Goal: Information Seeking & Learning: Find specific fact

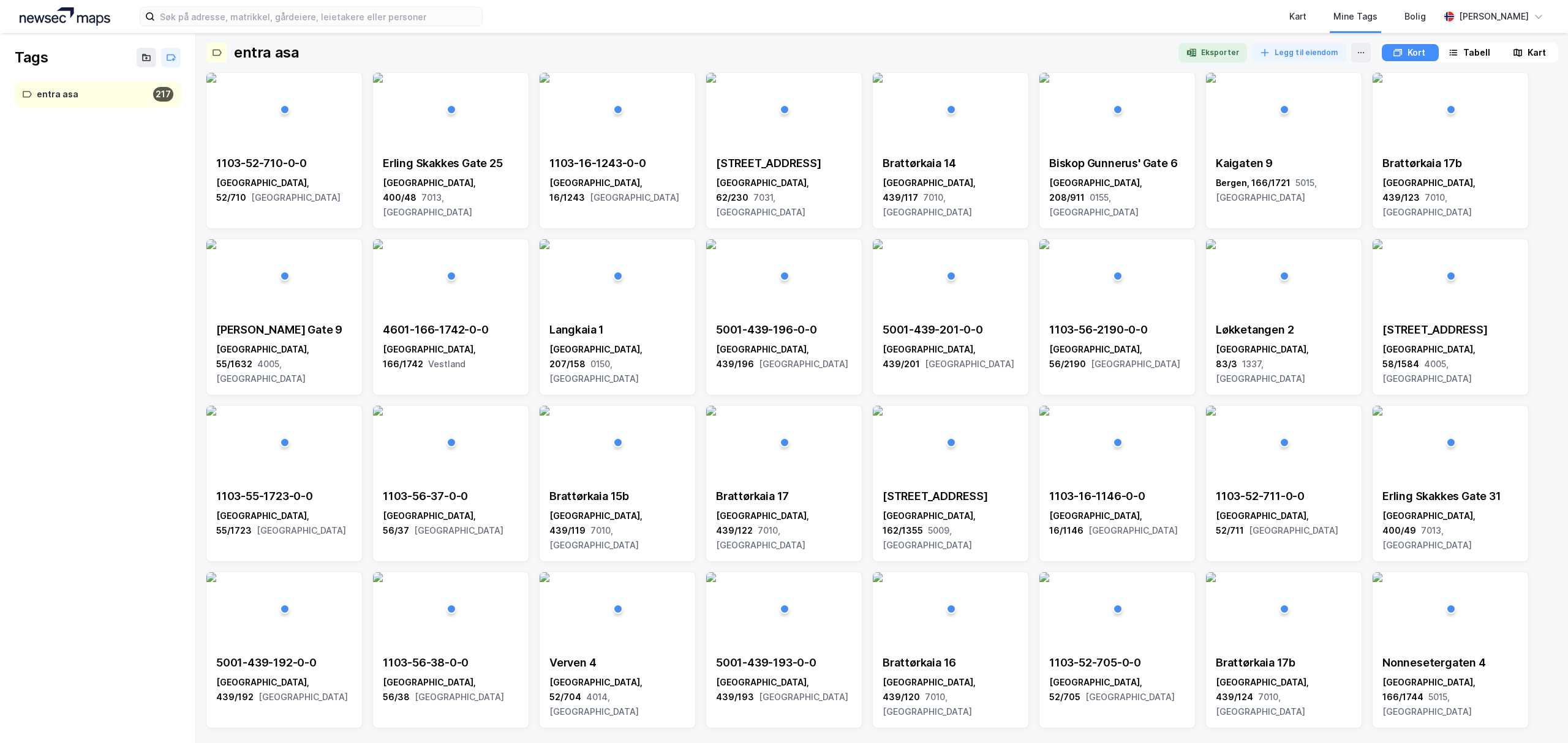
click at [71, 8] on img at bounding box center [65, 16] width 90 height 18
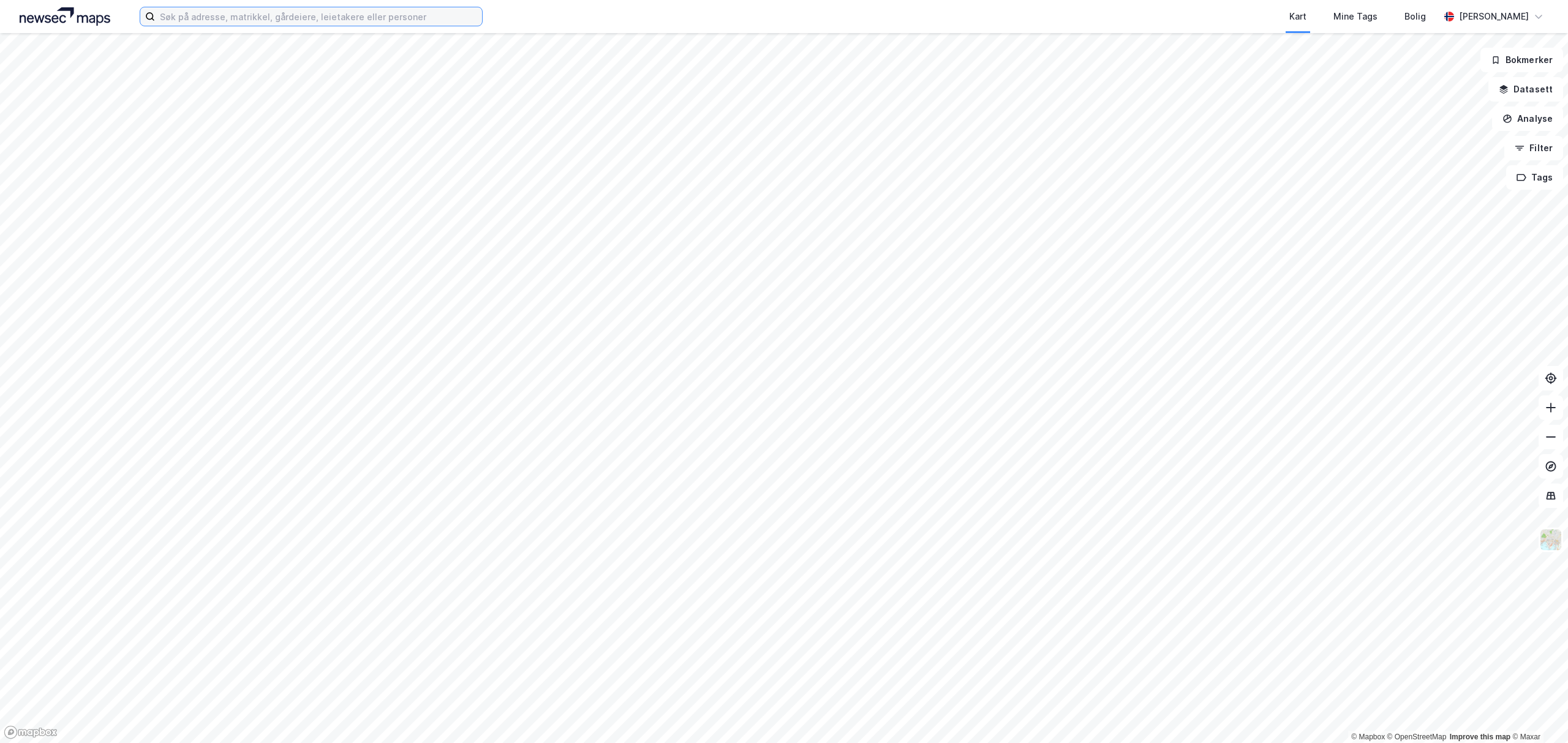
click at [195, 15] on input at bounding box center [319, 16] width 327 height 18
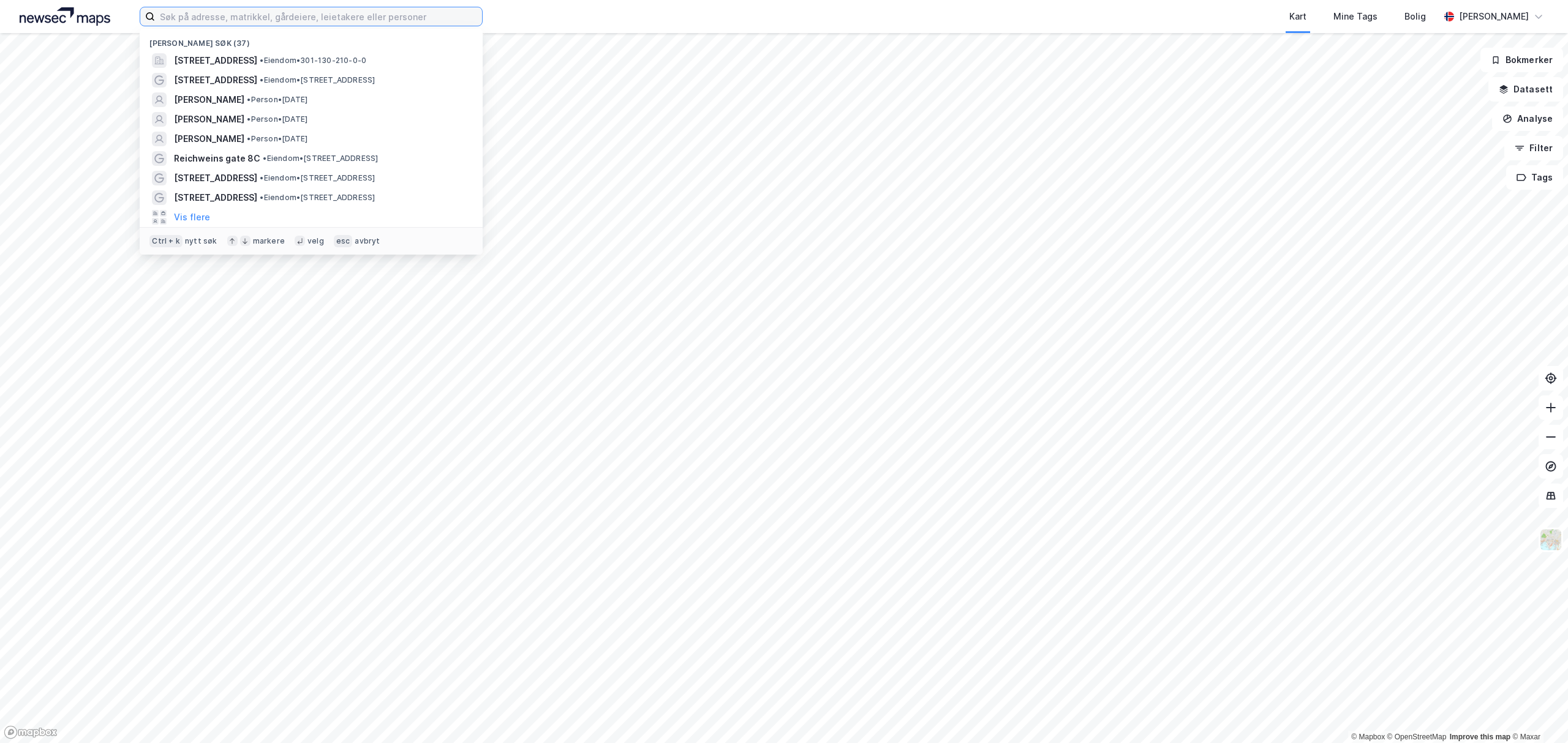
paste input "Øvre [STREET_ADDRESS],"
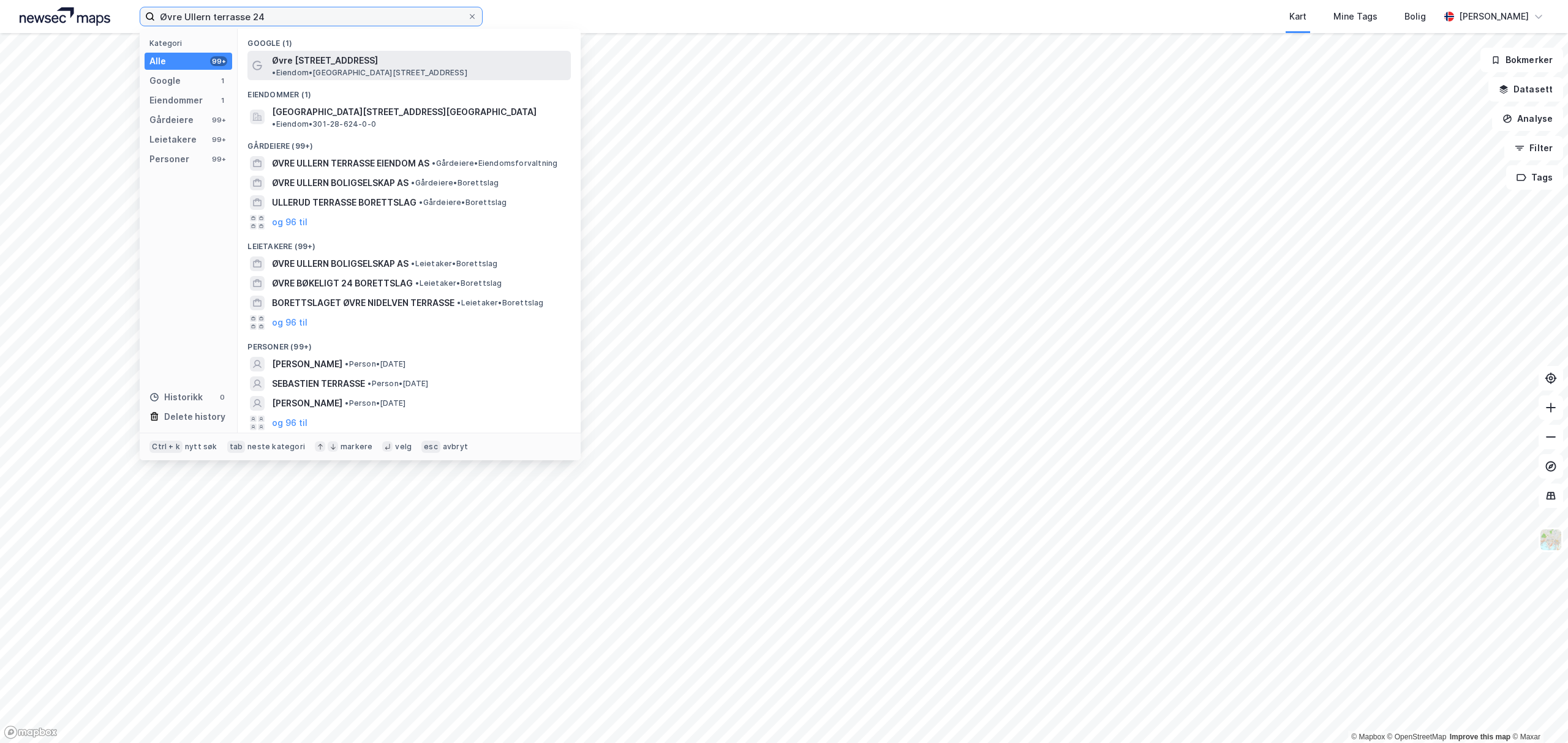
type input "Øvre Ullern terrasse 24"
click at [310, 52] on div "Øvre Ullern Terrasse 24 • Eiendom • Øvre Ullern Terrasse 24, 0380 Oslo" at bounding box center [409, 65] width 324 height 30
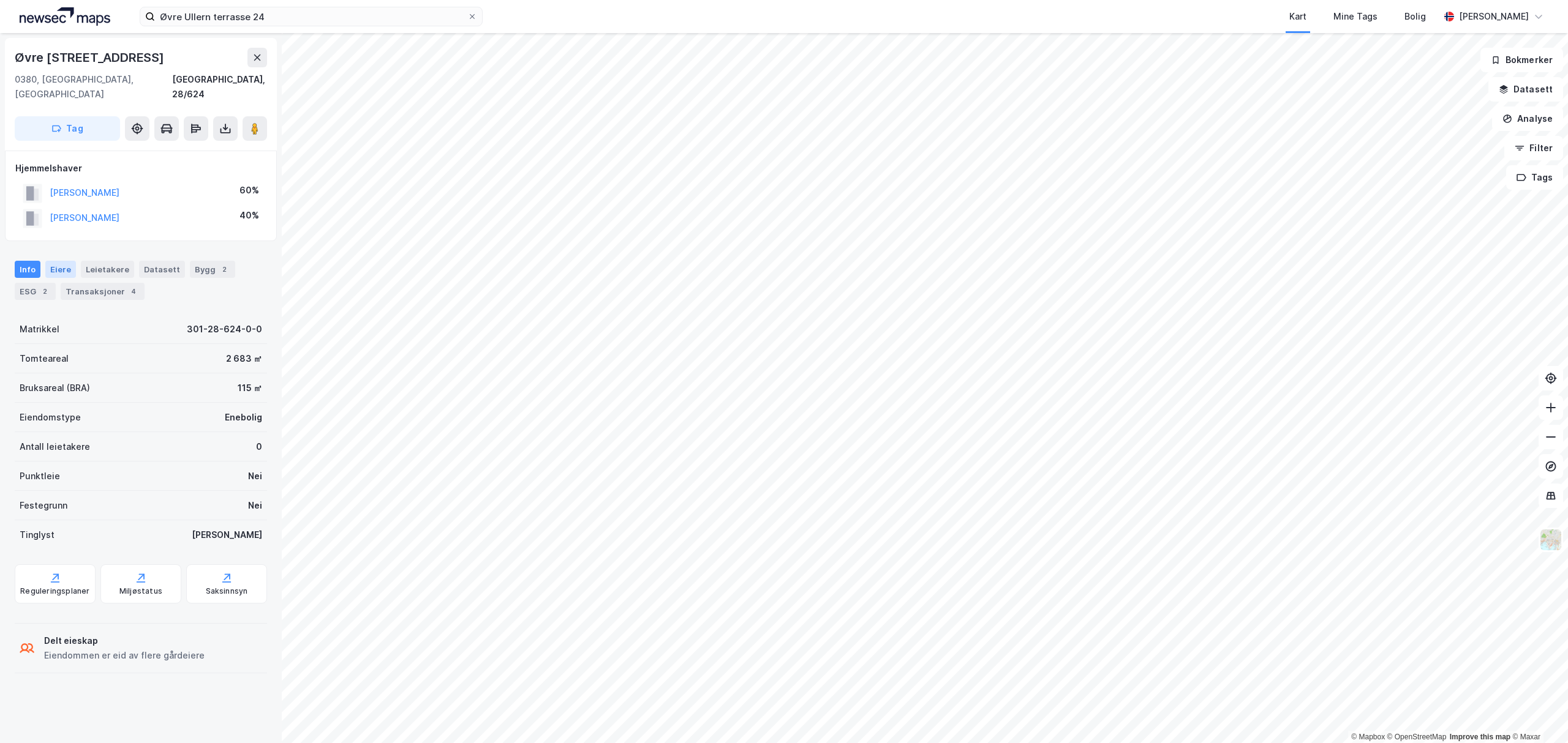
click at [67, 261] on div "Eiere" at bounding box center [60, 269] width 31 height 17
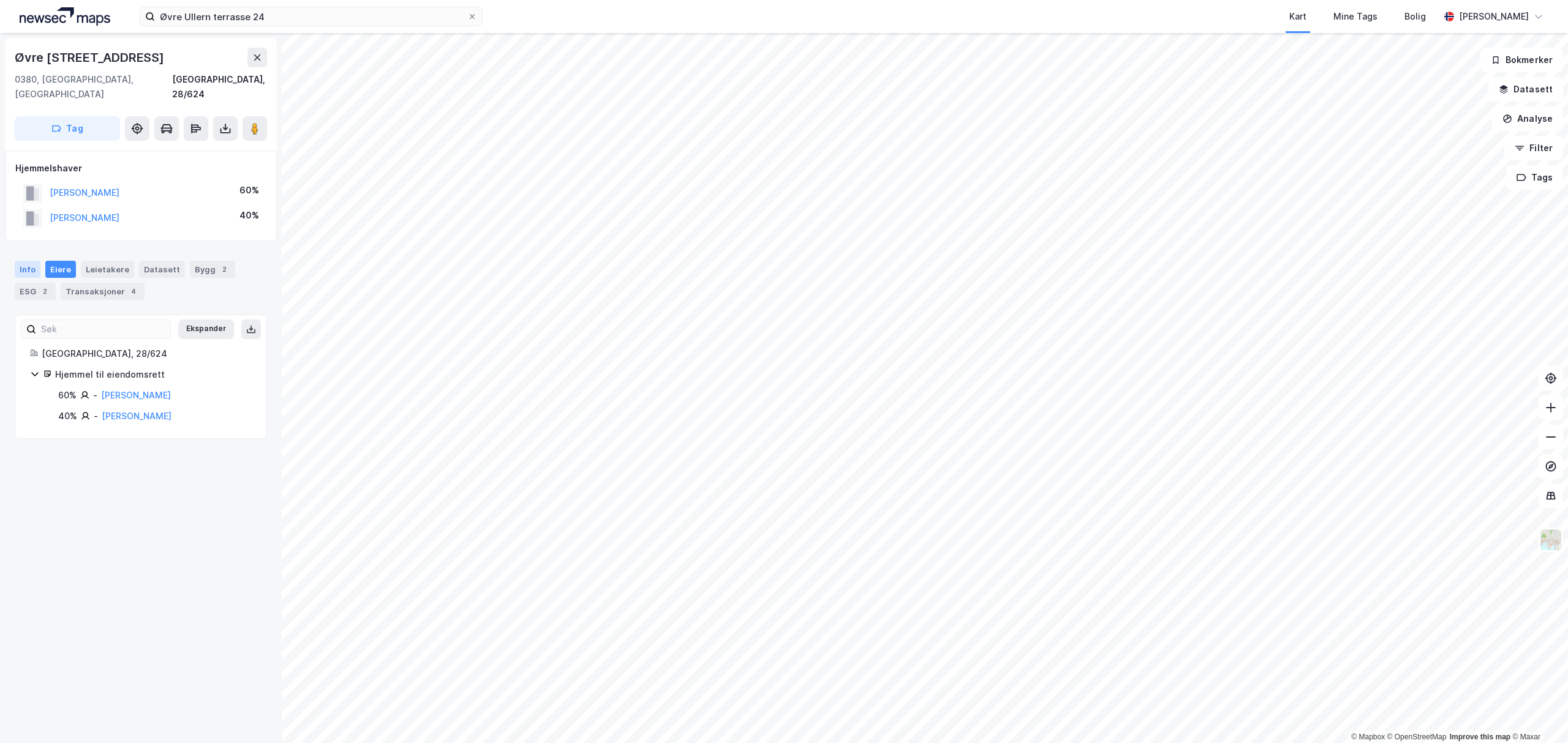
click at [25, 261] on div "Info" at bounding box center [27, 269] width 26 height 17
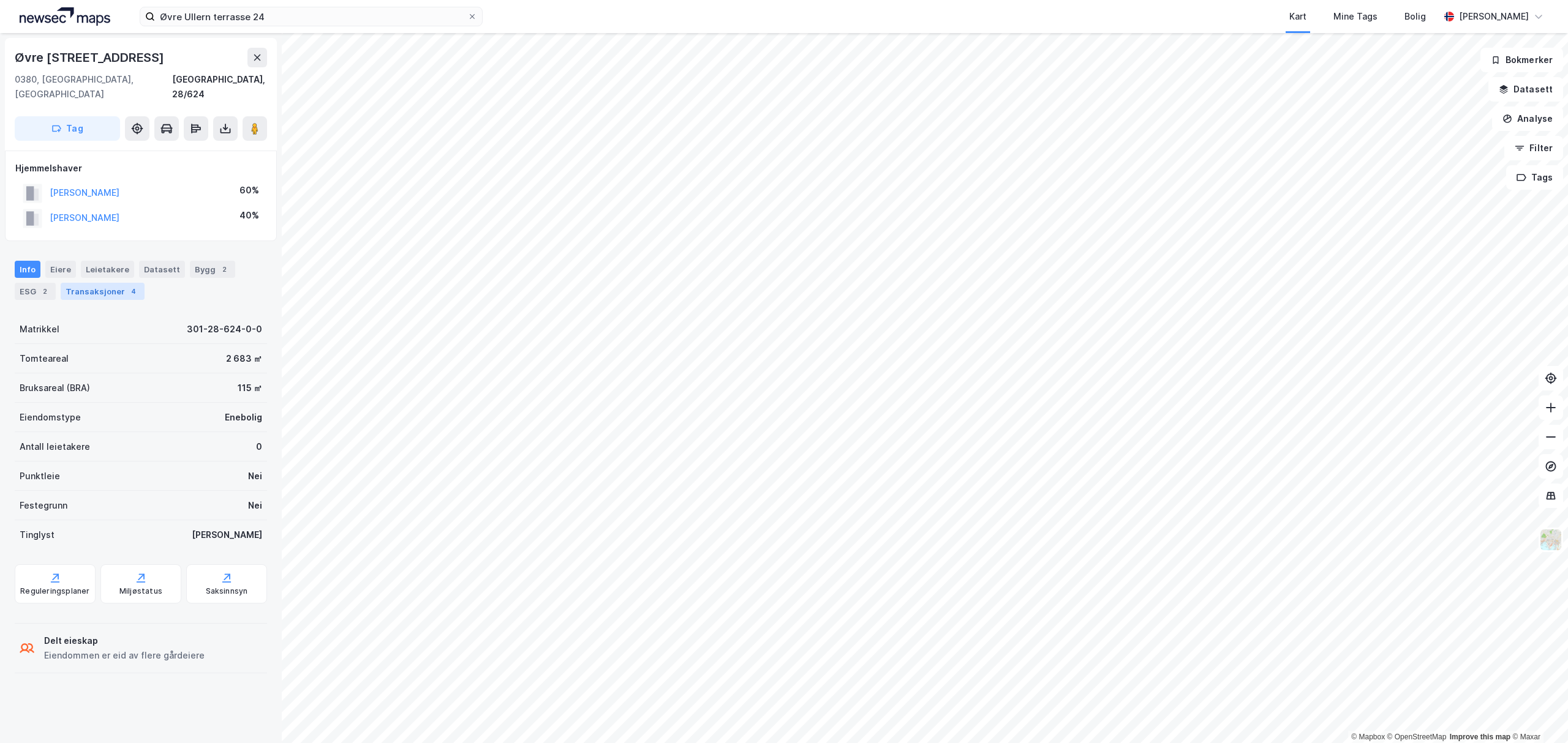
click at [104, 283] on div "Transaksjoner 4" at bounding box center [102, 291] width 84 height 17
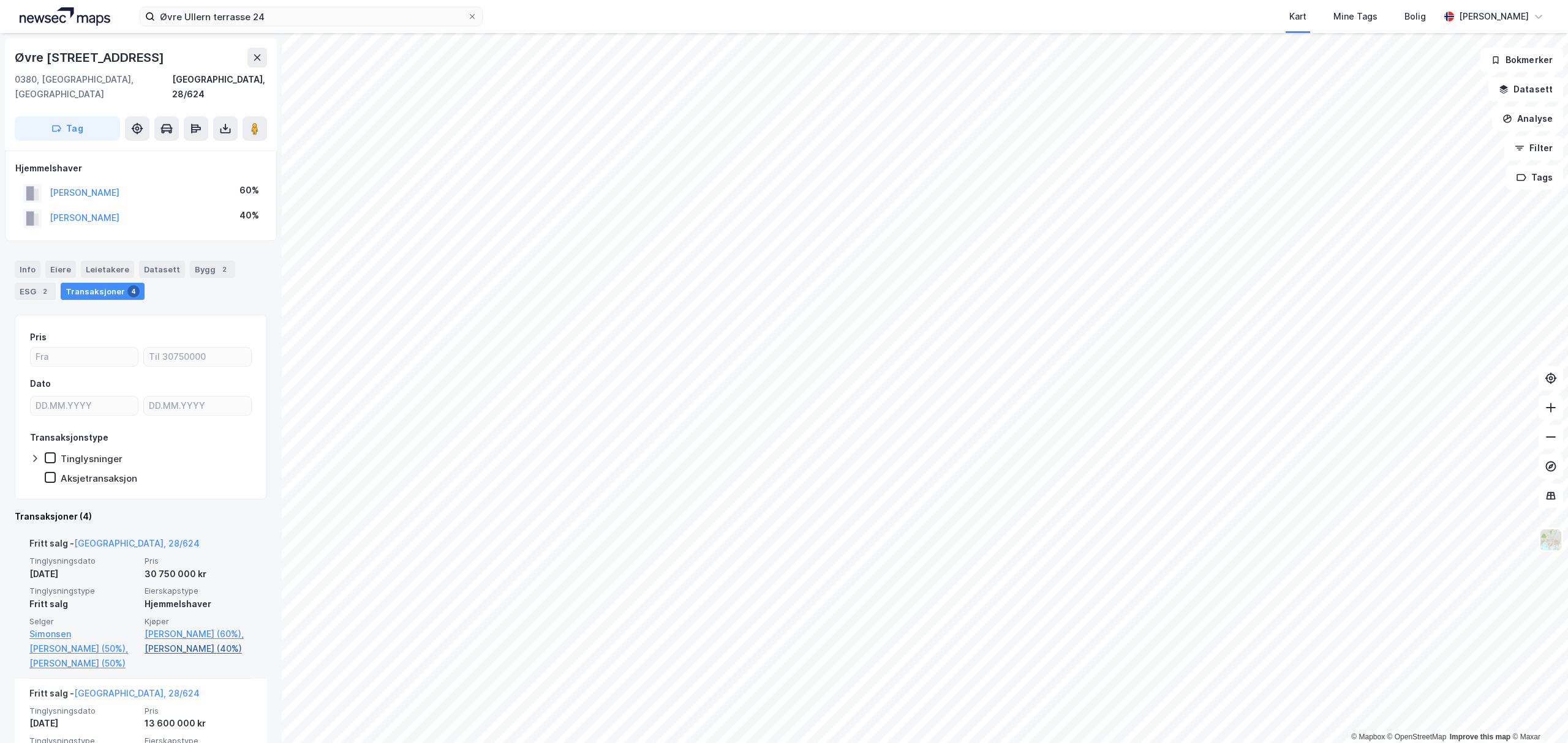
click at [194, 641] on link "Leikvang Hedda (40%)" at bounding box center [199, 648] width 108 height 14
click at [169, 627] on link "Bondkall Audun (60%)," at bounding box center [199, 634] width 108 height 14
click at [64, 261] on div "Eiere" at bounding box center [60, 269] width 31 height 17
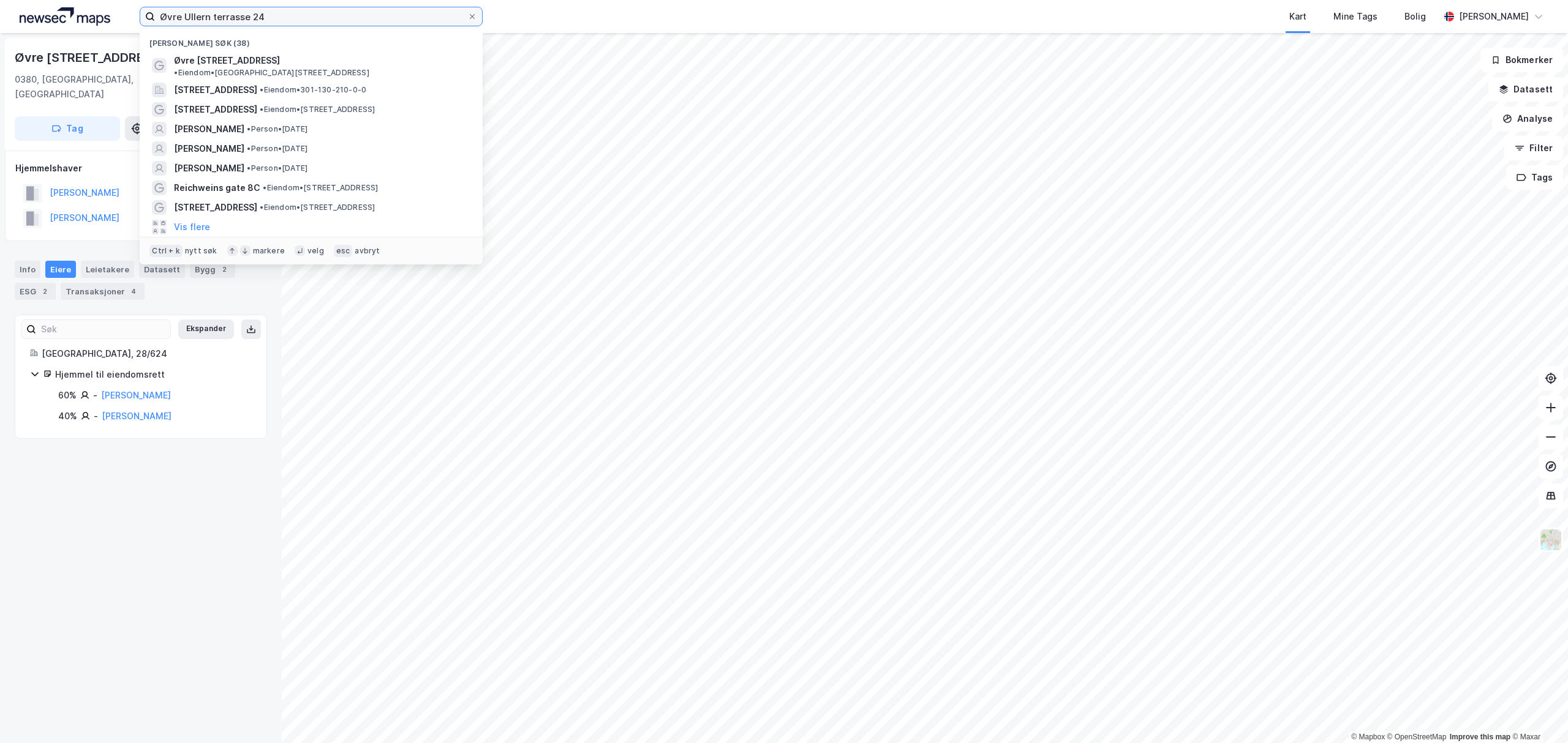
click at [228, 14] on input "Øvre Ullern terrasse 24" at bounding box center [311, 16] width 312 height 18
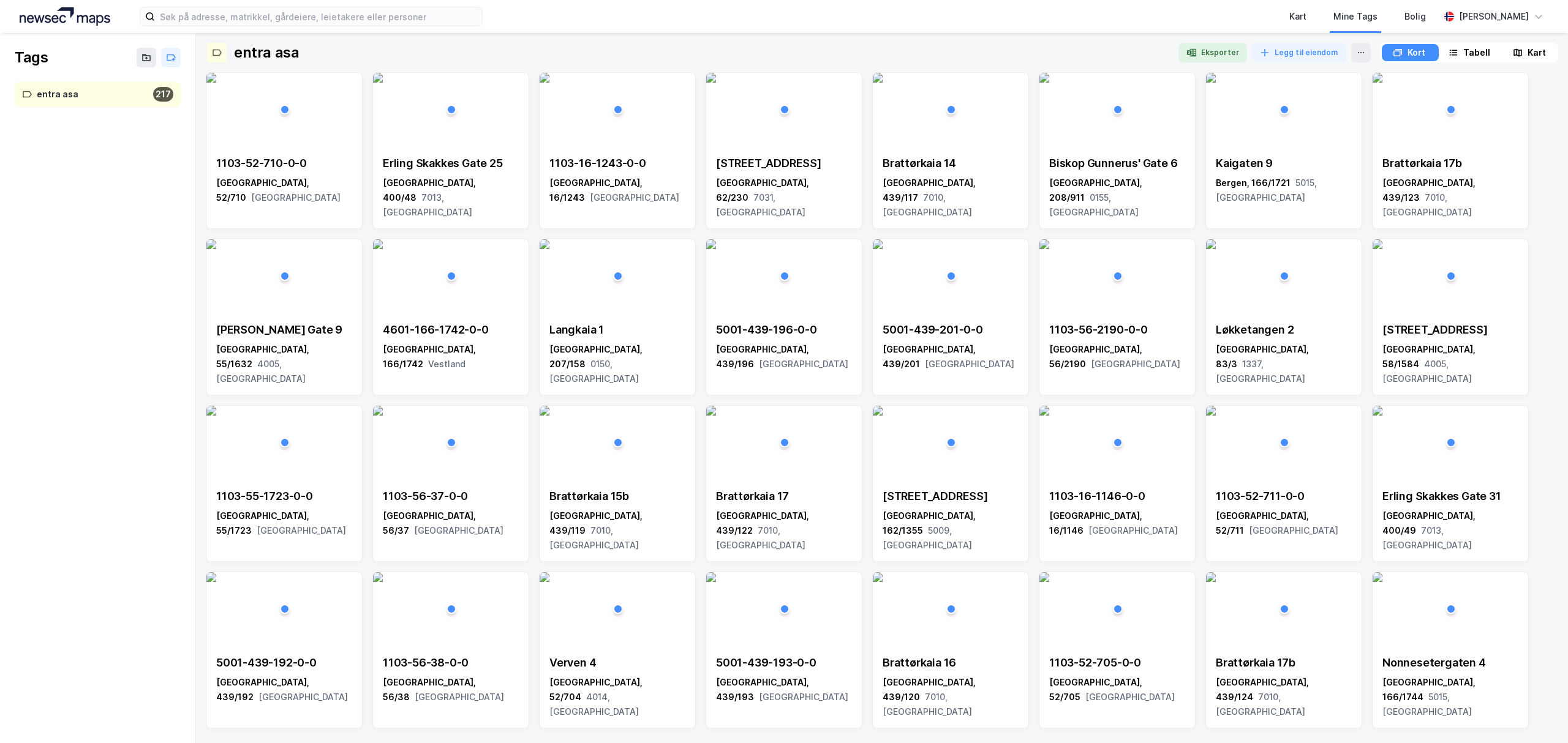
click at [74, 10] on img at bounding box center [65, 16] width 90 height 18
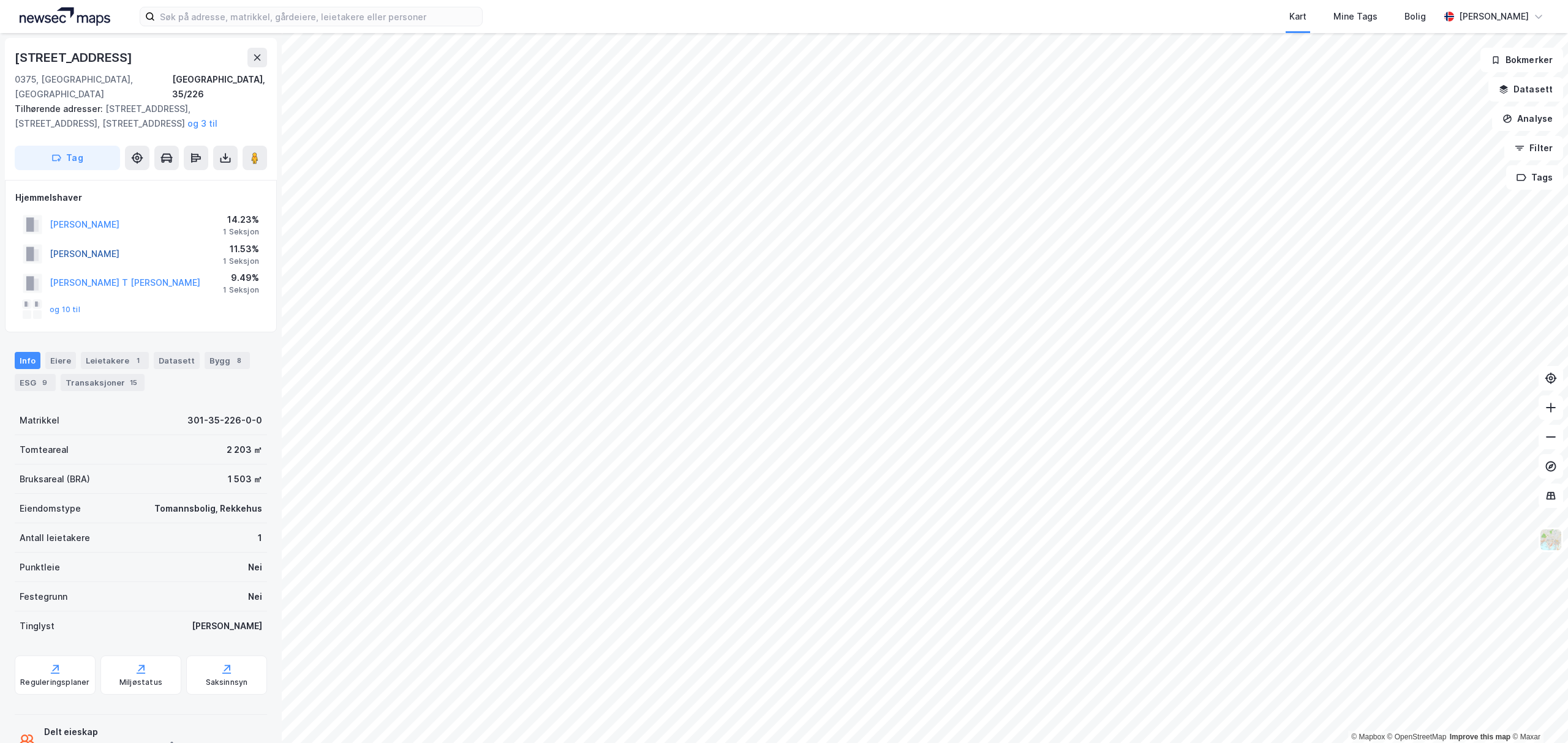
click at [0, 0] on button "[PERSON_NAME]" at bounding box center [0, 0] width 0 height 0
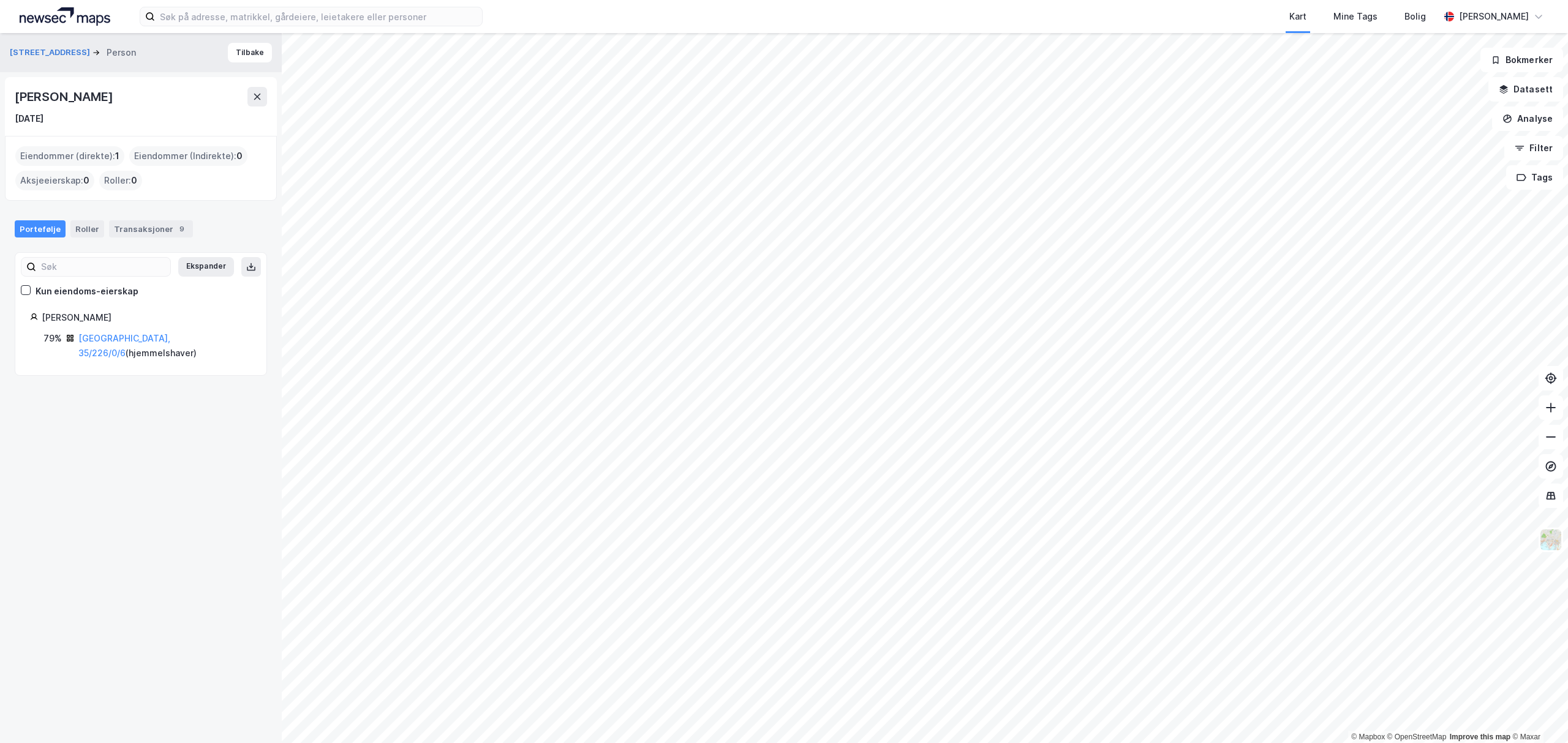
click at [101, 330] on div "[PERSON_NAME] 79% [GEOGRAPHIC_DATA], 35/226/0/6 ( hjemmelshaver )" at bounding box center [141, 335] width 222 height 50
click at [103, 337] on link "[GEOGRAPHIC_DATA], 35/226/0/6" at bounding box center [124, 345] width 92 height 25
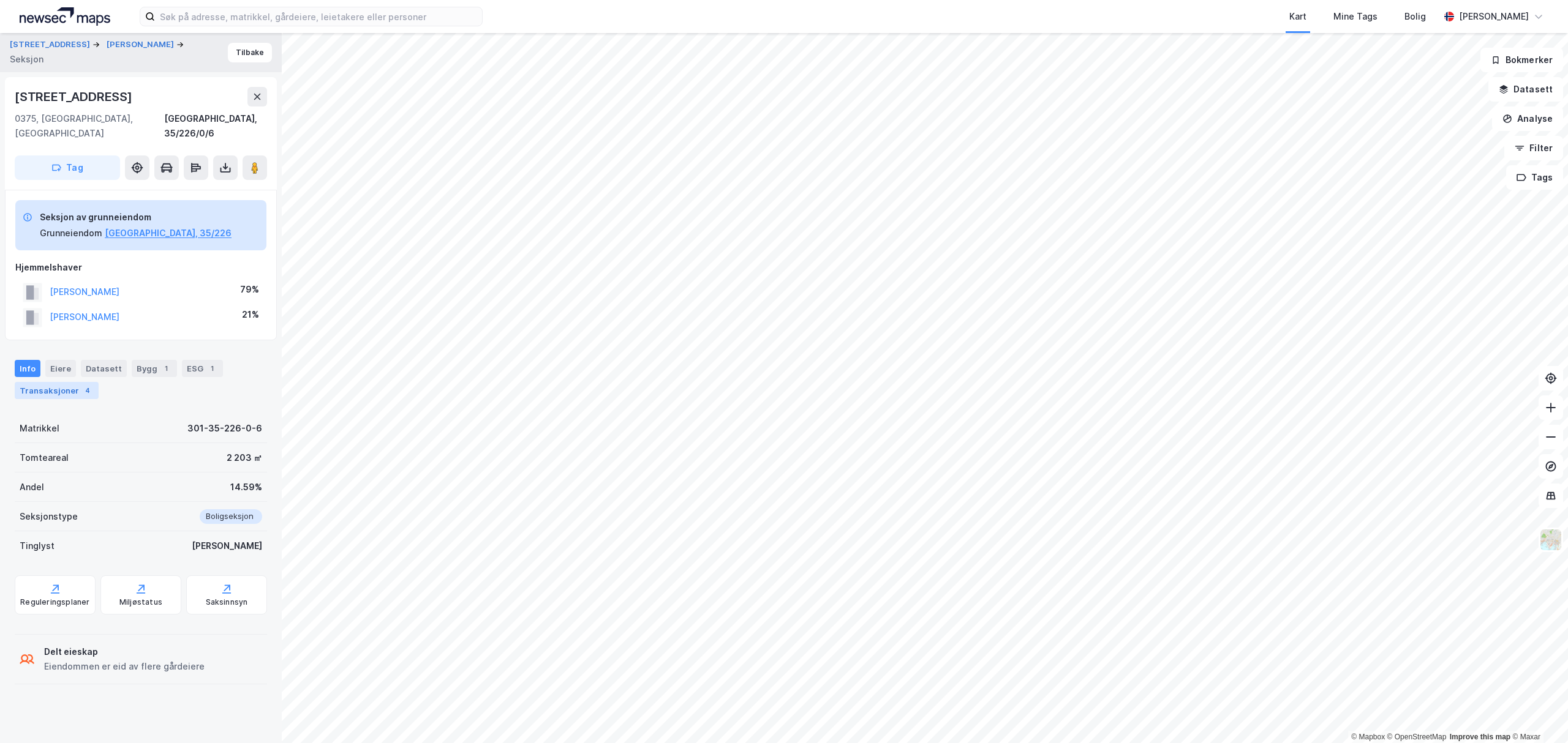
click at [72, 382] on div "Transaksjoner 4" at bounding box center [57, 390] width 84 height 17
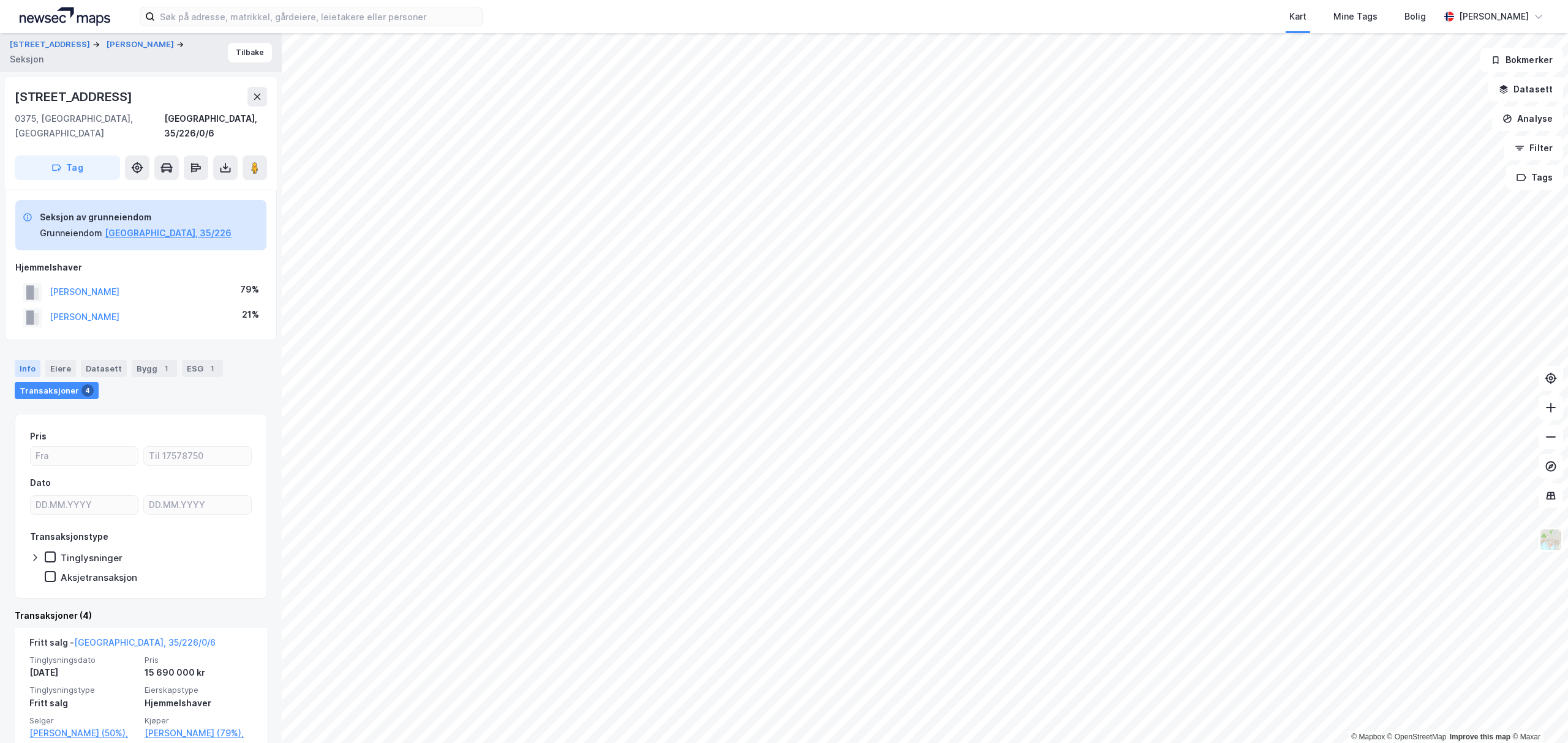
click at [27, 360] on div "Info" at bounding box center [27, 368] width 26 height 17
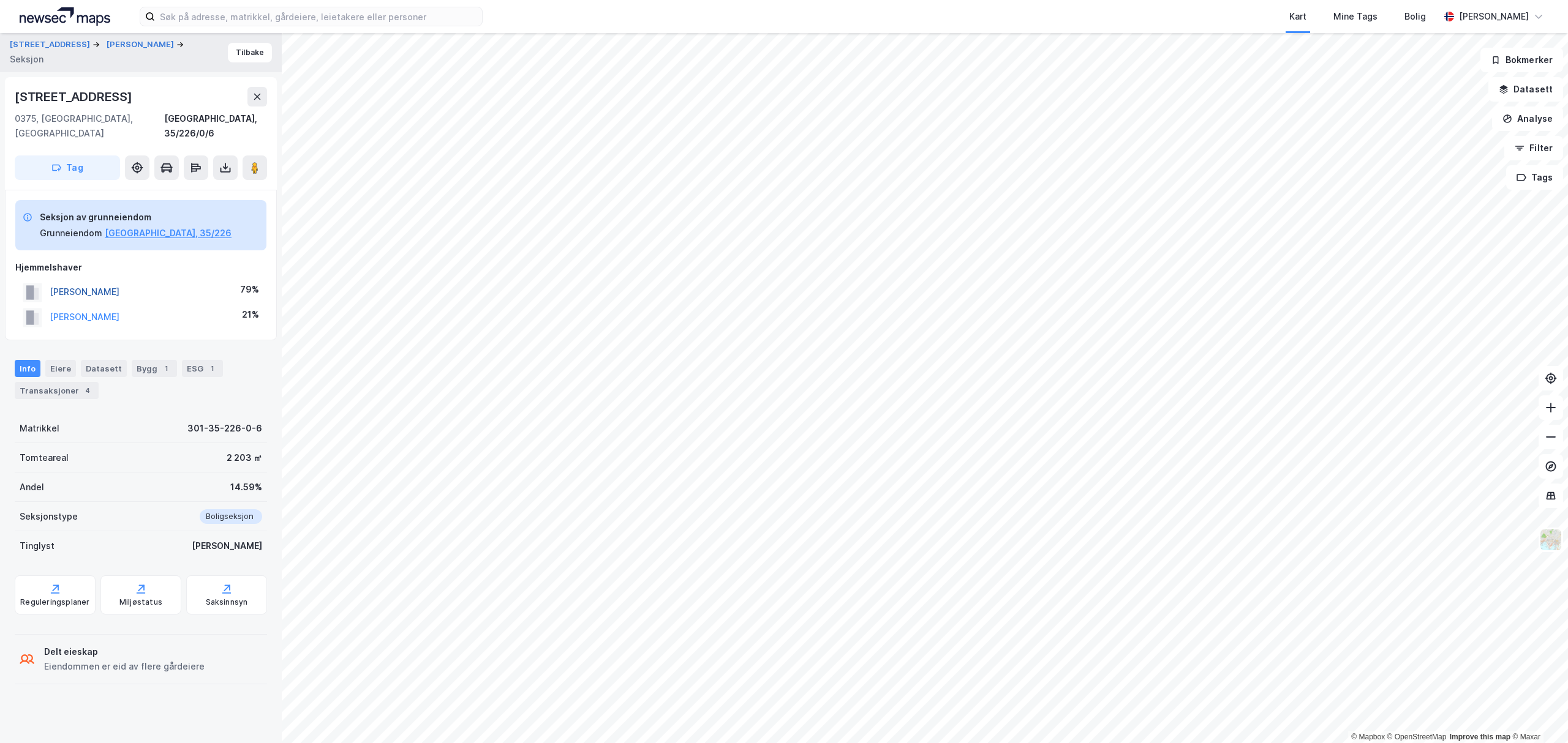
click at [0, 0] on button "[PERSON_NAME]" at bounding box center [0, 0] width 0 height 0
